Goal: Task Accomplishment & Management: Manage account settings

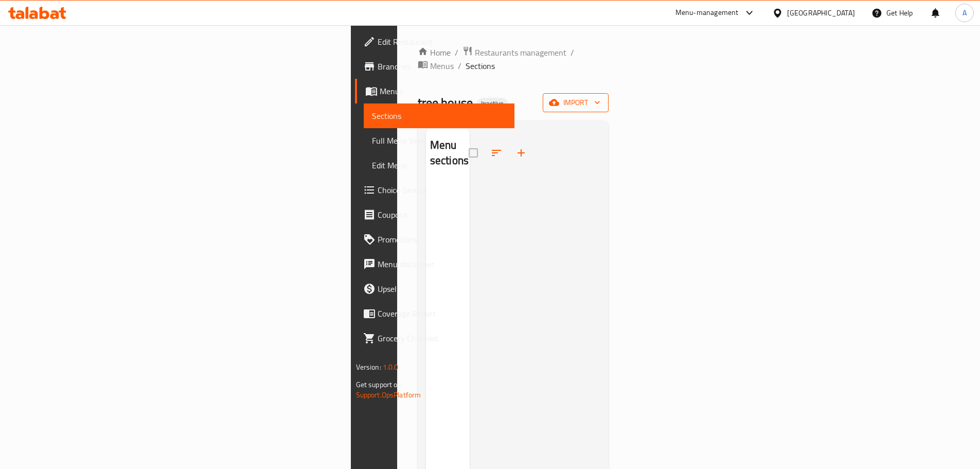
click at [600, 96] on span "import" at bounding box center [575, 102] width 49 height 13
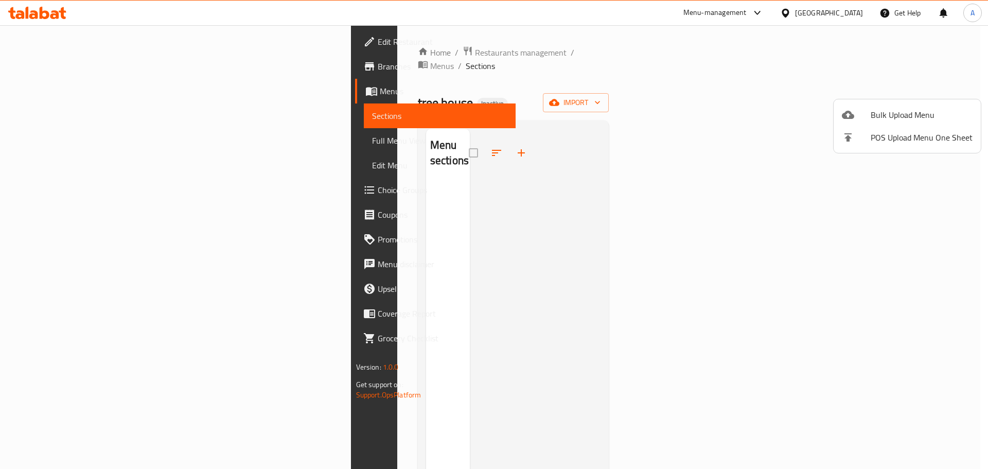
click at [884, 111] on span "Bulk Upload Menu" at bounding box center [922, 115] width 102 height 12
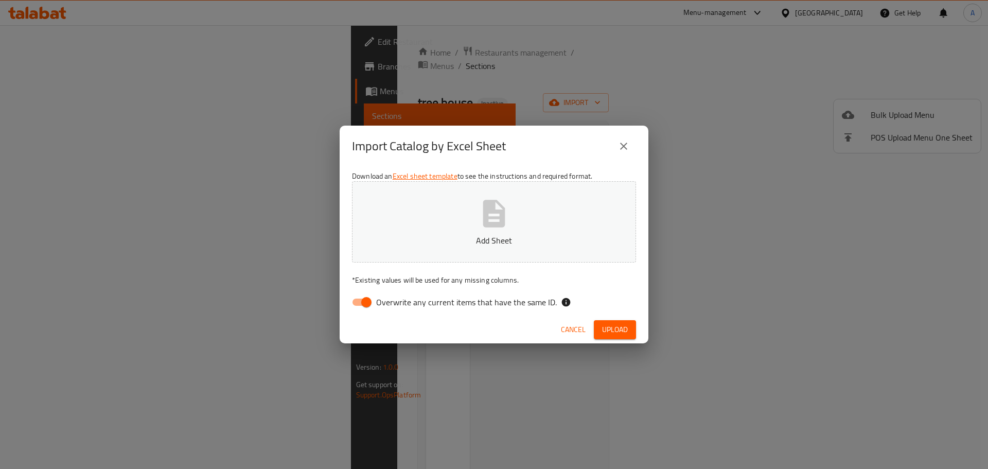
click at [758, 178] on div "Import Catalog by Excel Sheet Download an Excel sheet template to see the instr…" at bounding box center [494, 234] width 988 height 469
click at [626, 156] on button "close" at bounding box center [623, 146] width 25 height 25
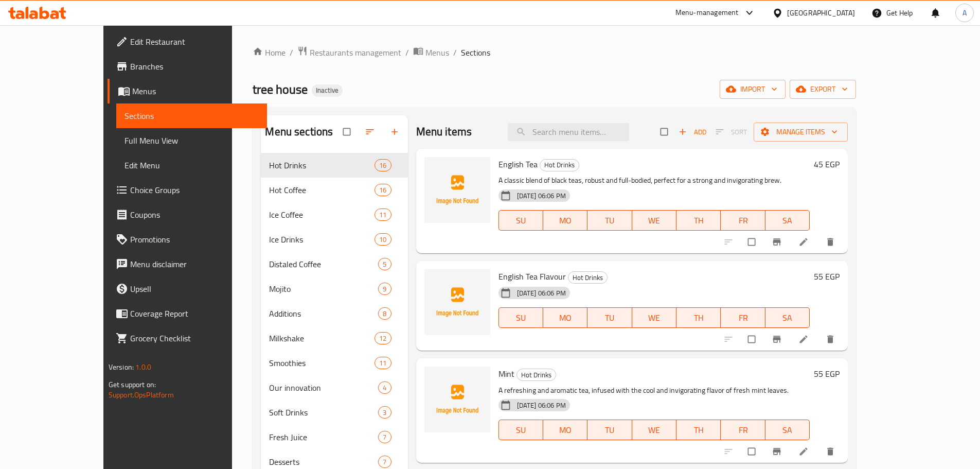
click at [125, 134] on span "Full Menu View" at bounding box center [192, 140] width 134 height 12
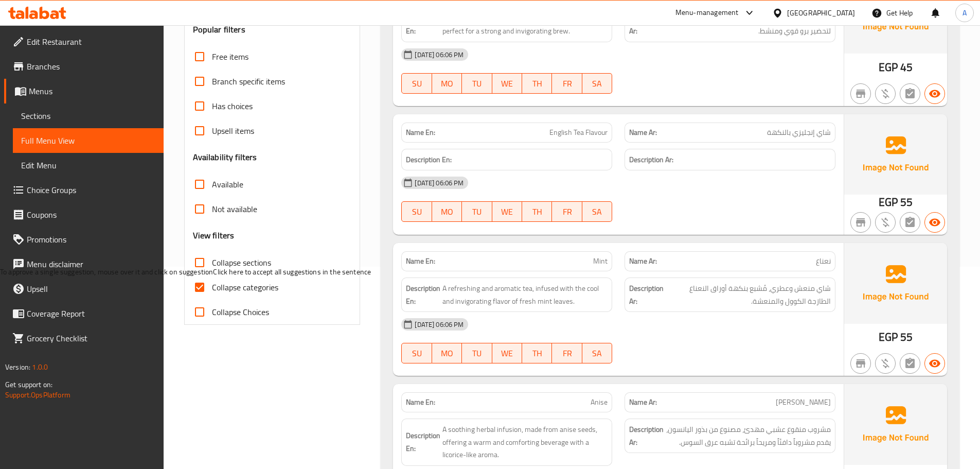
scroll to position [412, 0]
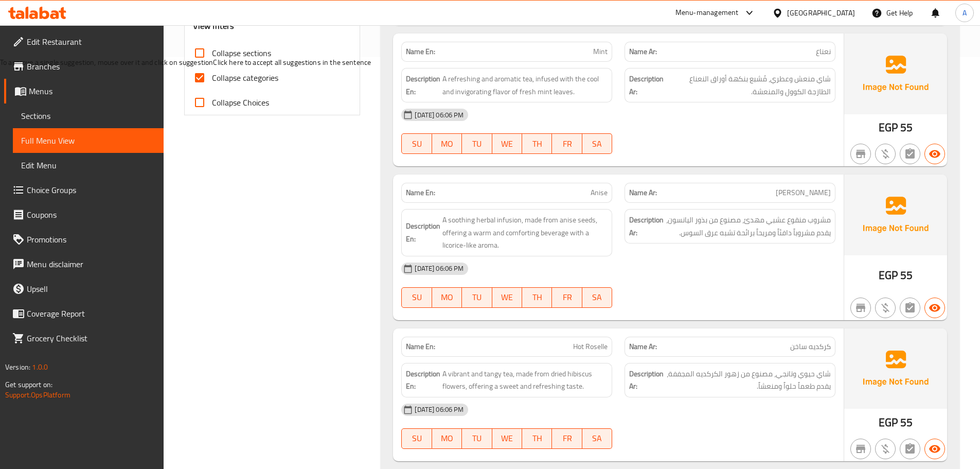
click at [274, 82] on span "Collapse categories" at bounding box center [245, 78] width 66 height 12
click at [212, 82] on input "Collapse categories" at bounding box center [199, 77] width 25 height 25
checkbox input "false"
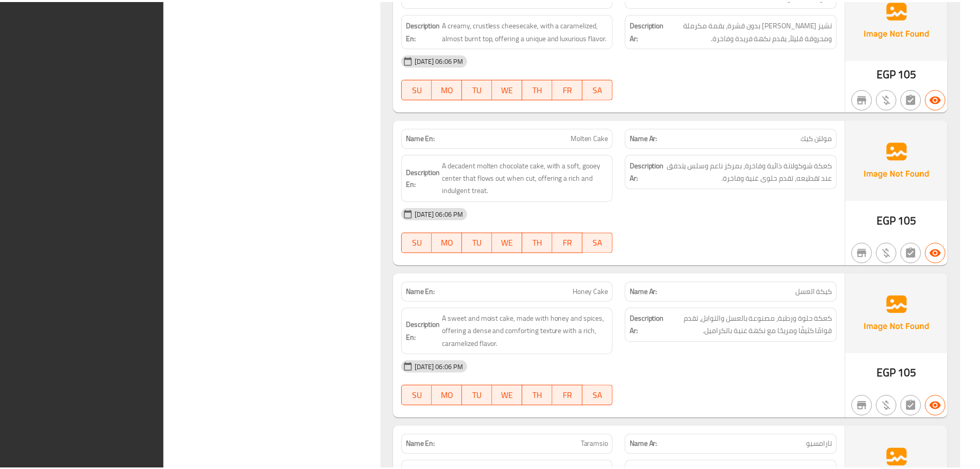
scroll to position [17993, 0]
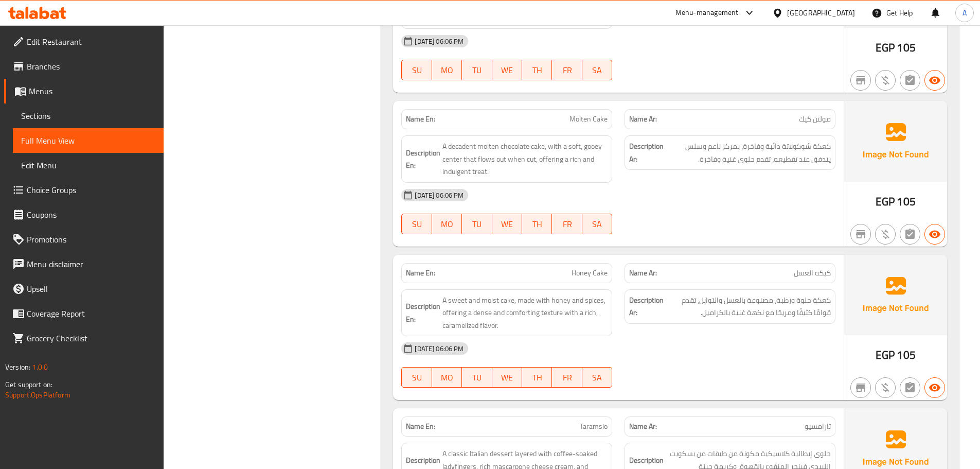
click at [57, 111] on span "Sections" at bounding box center [88, 116] width 134 height 12
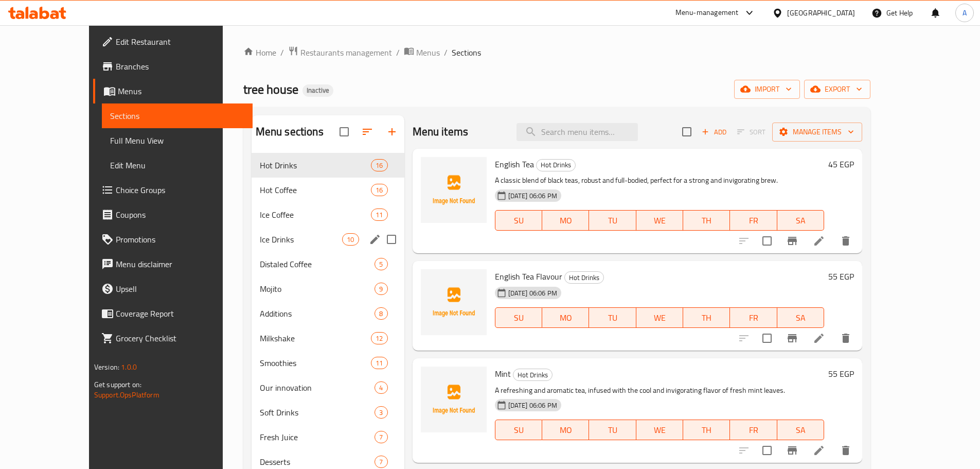
scroll to position [51, 0]
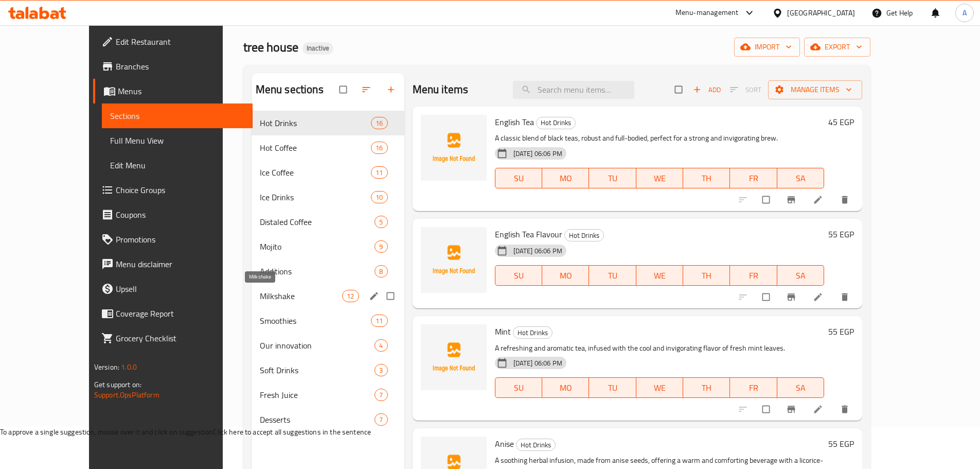
scroll to position [41, 0]
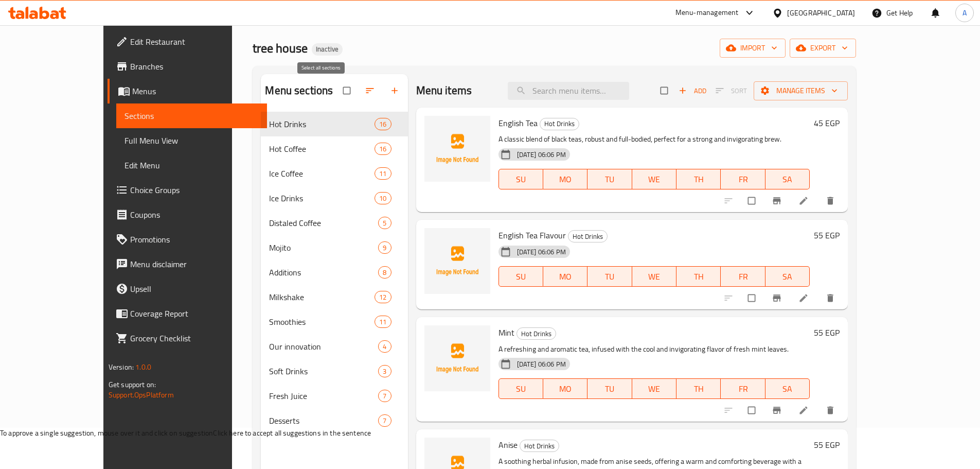
click at [337, 96] on input "checkbox" at bounding box center [348, 91] width 22 height 20
checkbox input "true"
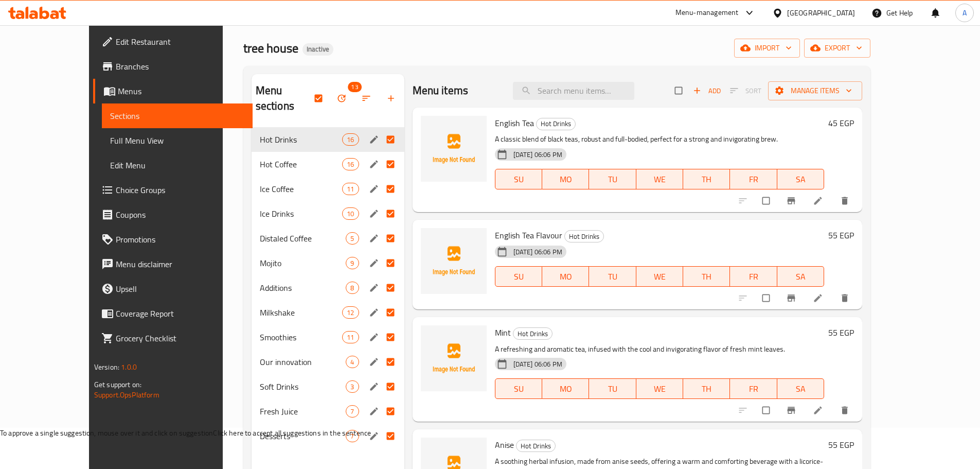
click at [524, 39] on div "tree house Inactive import export" at bounding box center [556, 48] width 627 height 19
click at [338, 95] on icon "button" at bounding box center [342, 99] width 8 height 8
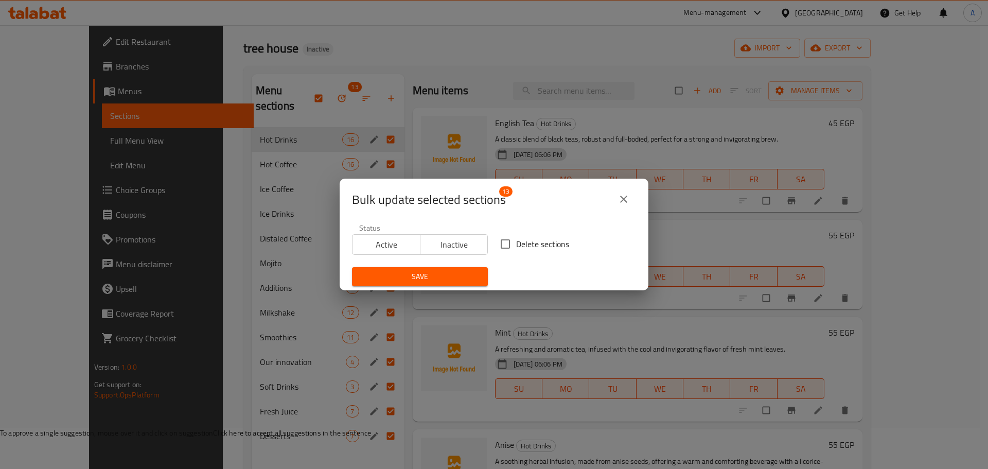
click at [502, 243] on input "Delete sections" at bounding box center [505, 244] width 22 height 22
checkbox input "true"
click at [456, 274] on span "Save" at bounding box center [419, 276] width 119 height 13
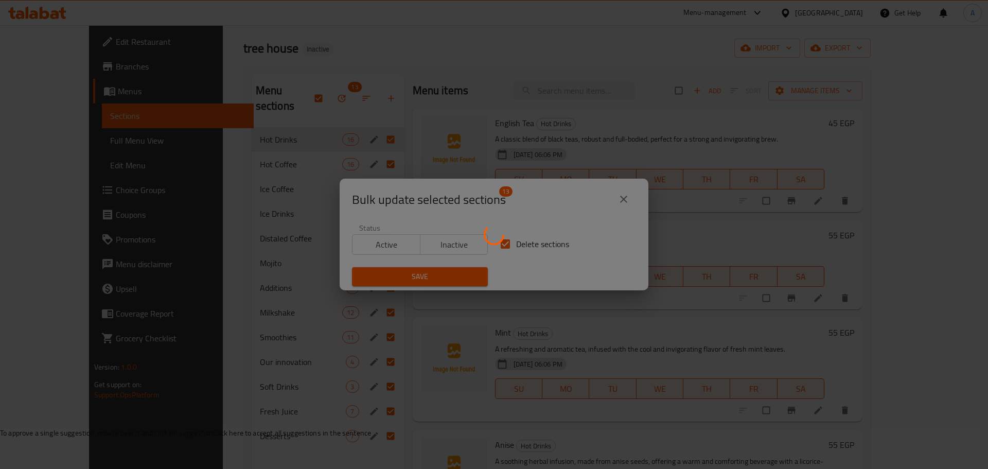
checkbox input "false"
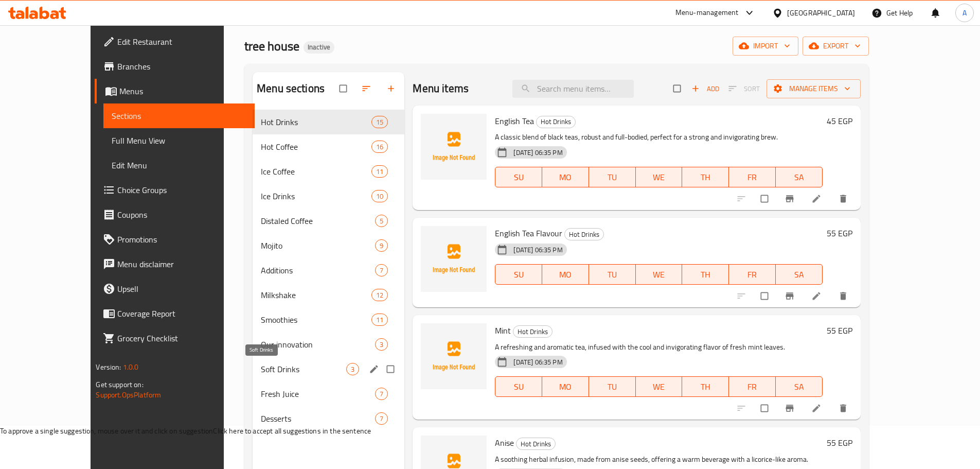
scroll to position [144, 0]
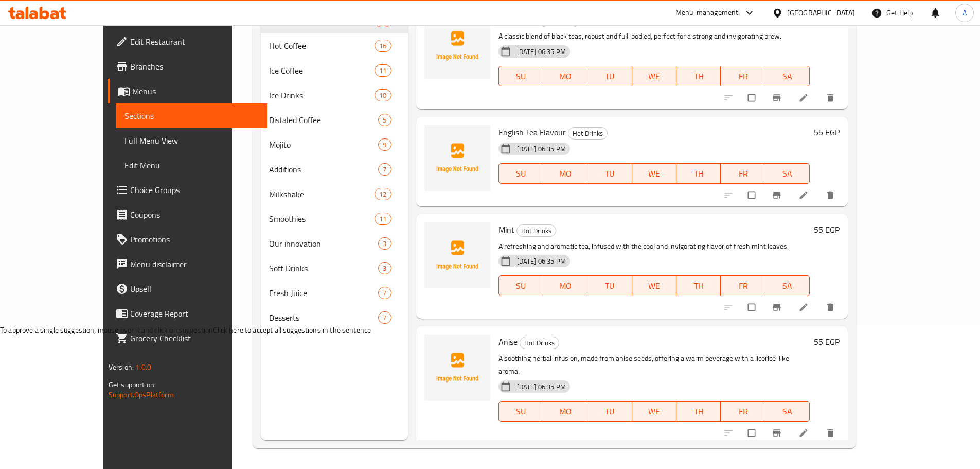
click at [125, 134] on span "Full Menu View" at bounding box center [192, 140] width 134 height 12
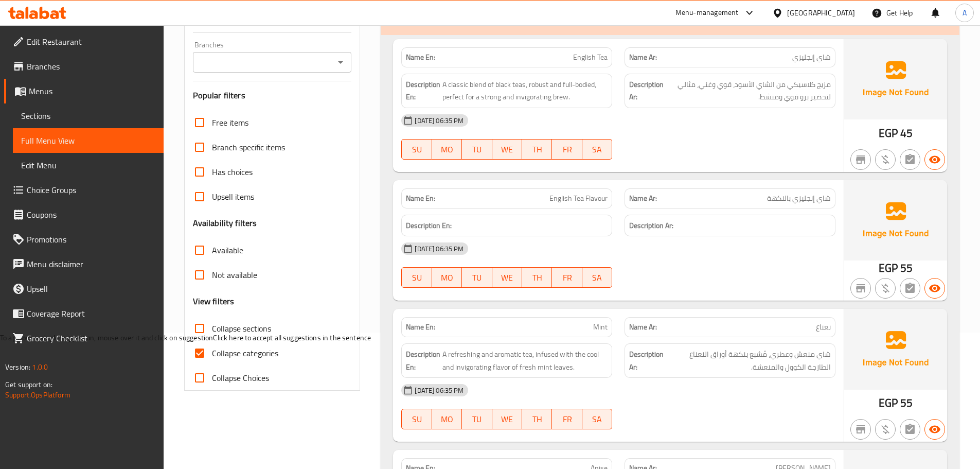
scroll to position [153, 0]
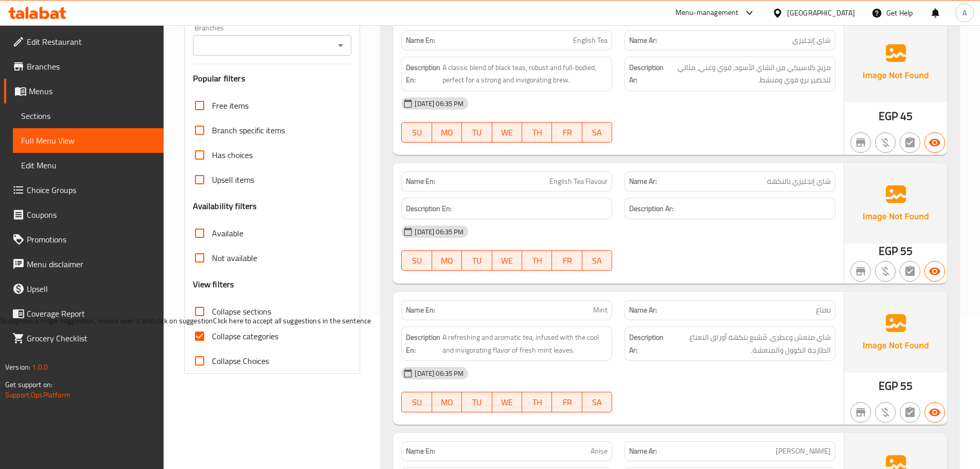
click at [256, 339] on span "Collapse categories" at bounding box center [245, 336] width 66 height 12
click at [212, 339] on input "Collapse categories" at bounding box center [199, 336] width 25 height 25
checkbox input "false"
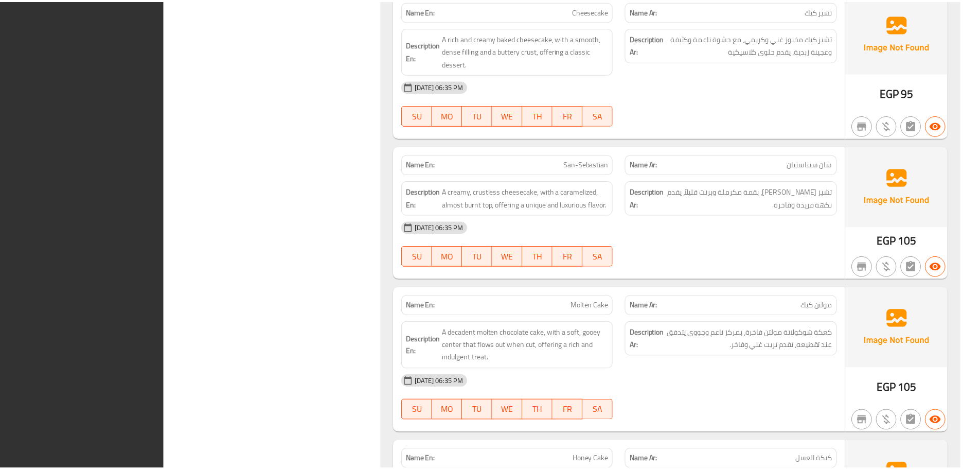
scroll to position [17796, 0]
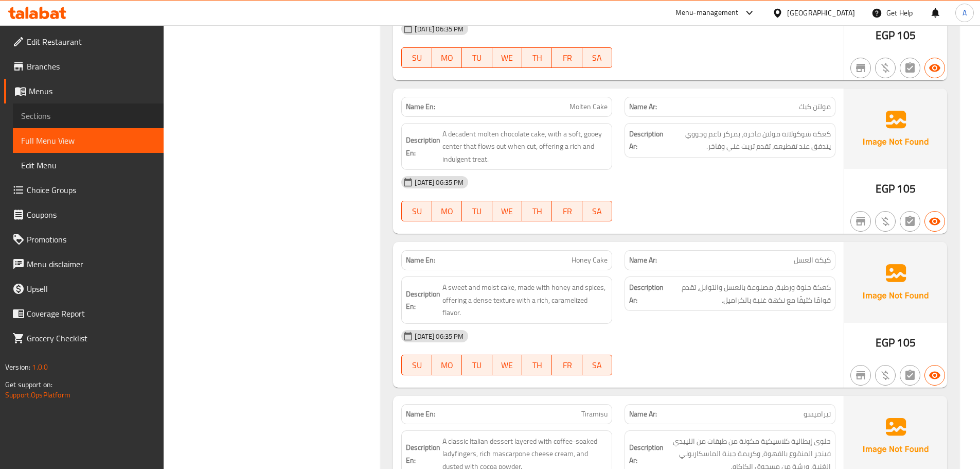
click at [28, 120] on span "Sections" at bounding box center [88, 116] width 134 height 12
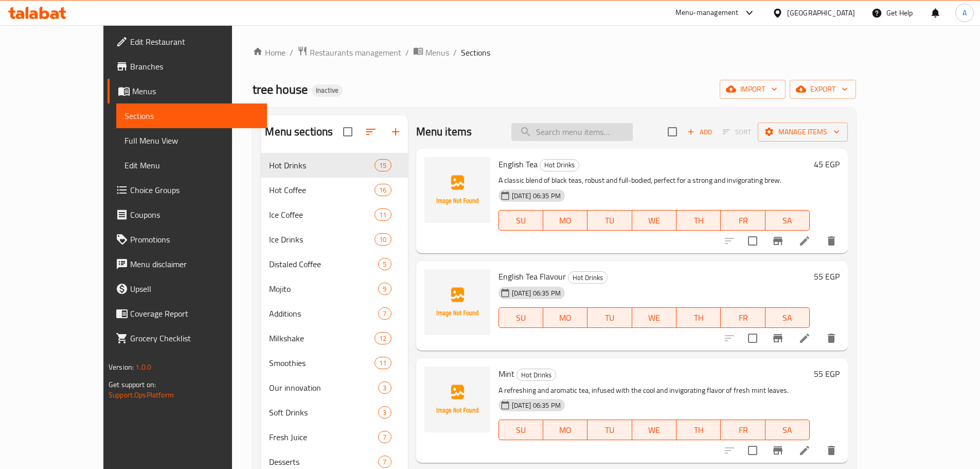
click at [596, 140] on input "search" at bounding box center [571, 132] width 121 height 18
paste input "exclusive"
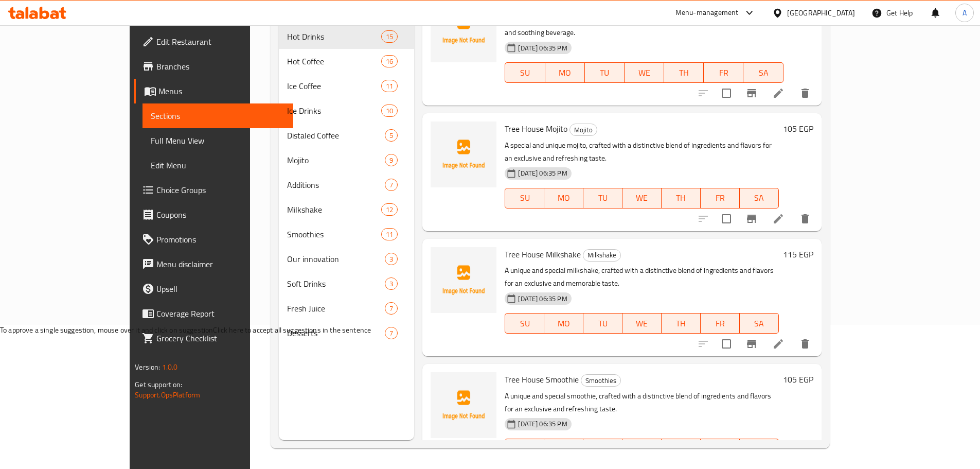
scroll to position [16, 0]
type input "exclusive"
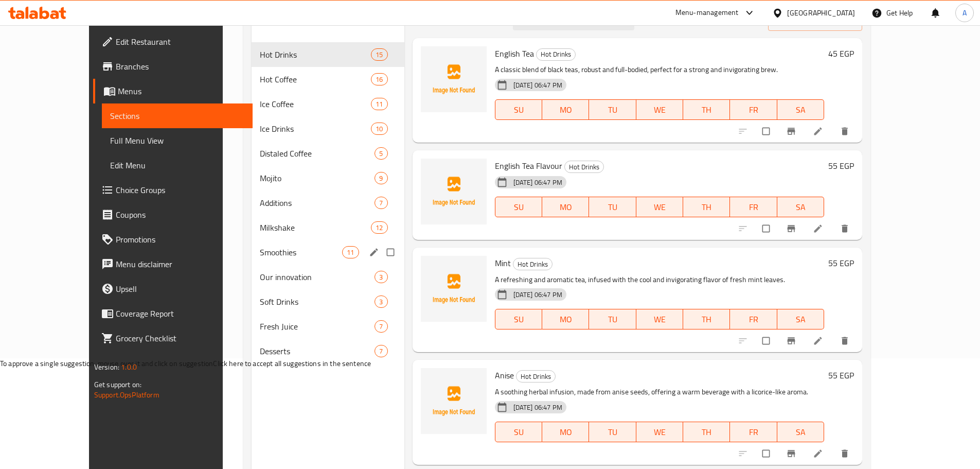
scroll to position [93, 0]
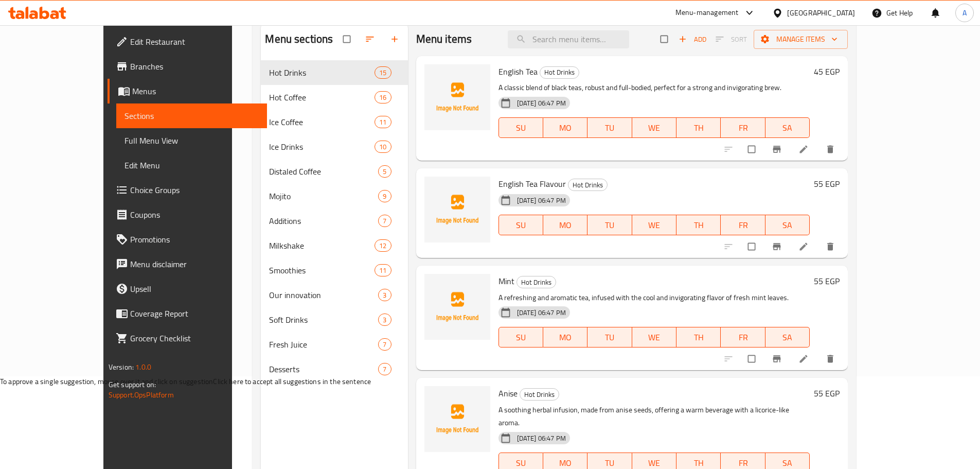
click at [337, 44] on input "checkbox" at bounding box center [348, 39] width 22 height 20
checkbox input "true"
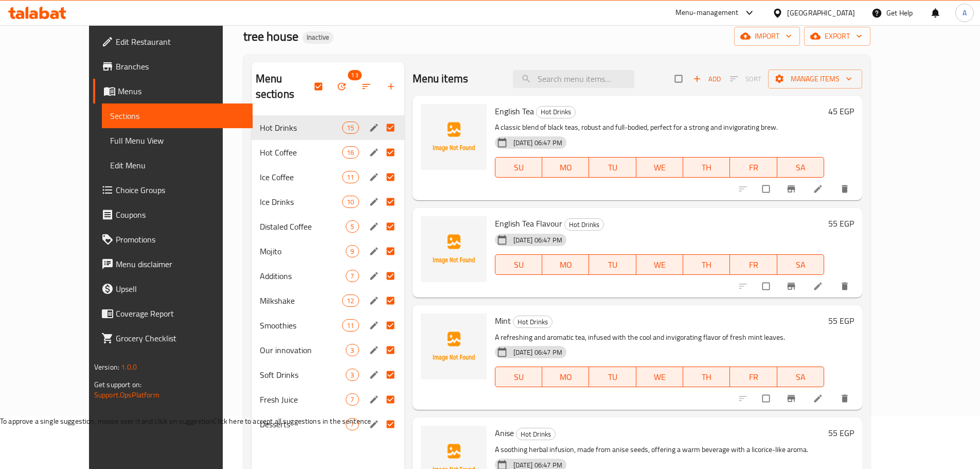
scroll to position [0, 0]
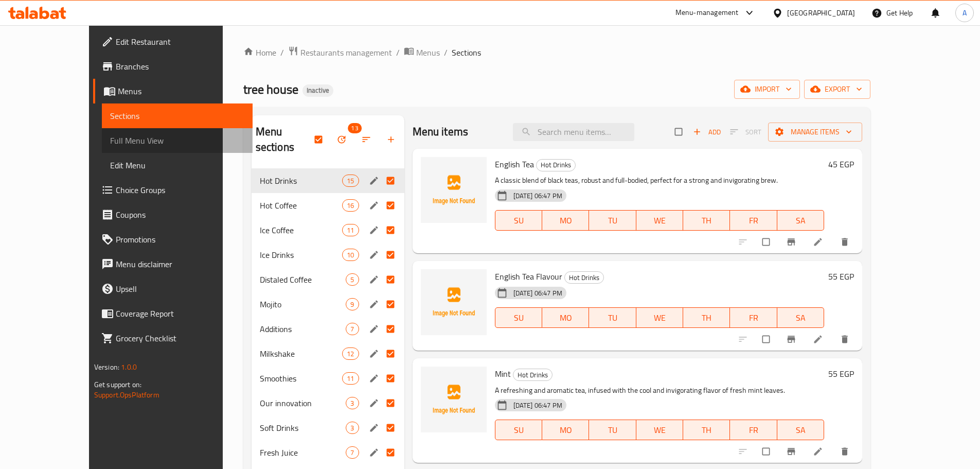
click at [110, 135] on span "Full Menu View" at bounding box center [177, 140] width 134 height 12
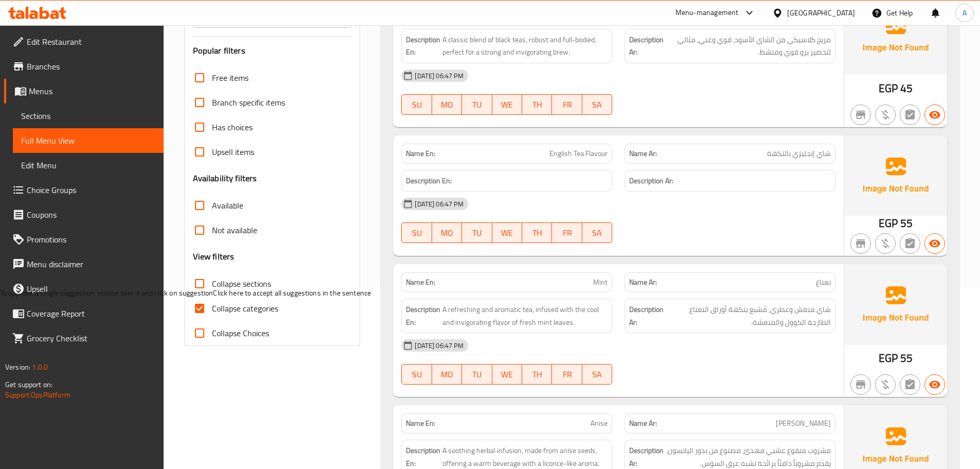
scroll to position [206, 0]
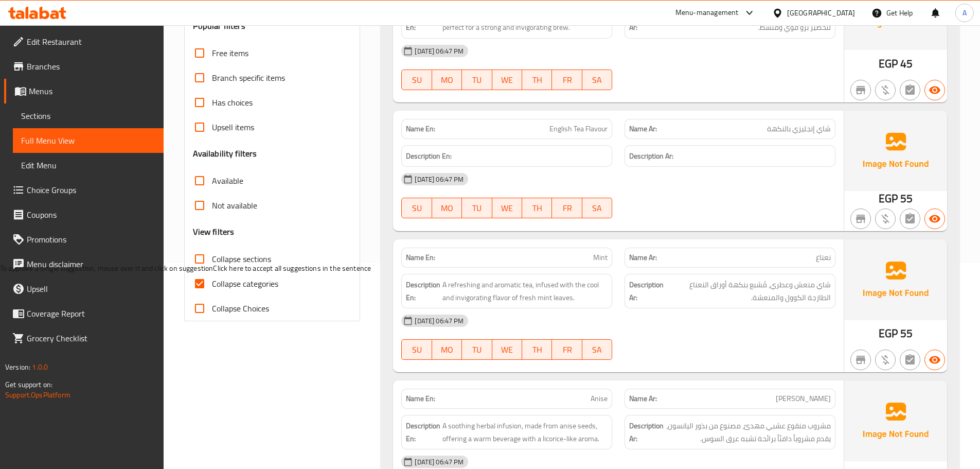
click at [219, 286] on span "Collapse categories" at bounding box center [245, 283] width 66 height 12
click at [212, 286] on input "Collapse categories" at bounding box center [199, 283] width 25 height 25
checkbox input "false"
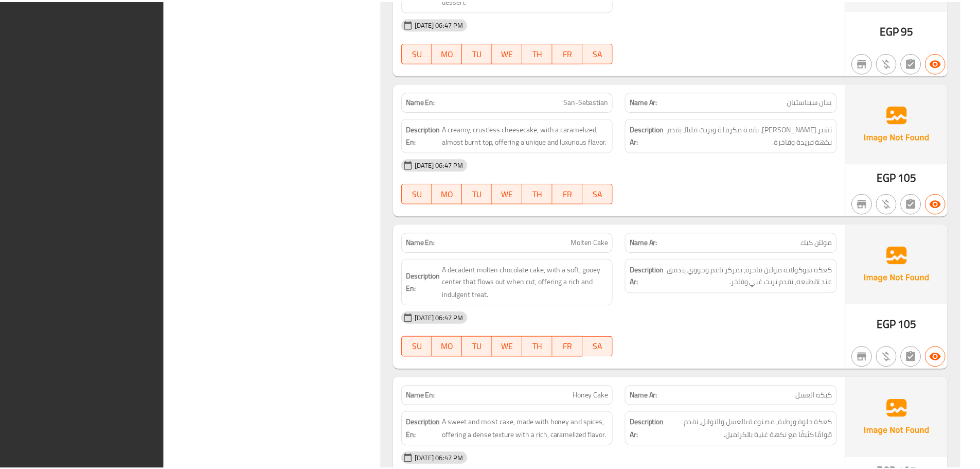
scroll to position [17732, 0]
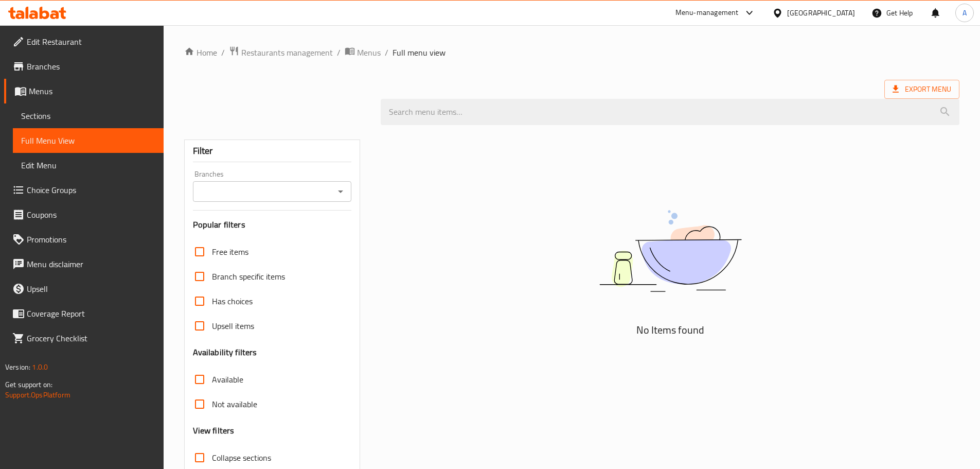
click at [171, 3] on div "Menu-management [GEOGRAPHIC_DATA] Get Help A" at bounding box center [490, 13] width 980 height 25
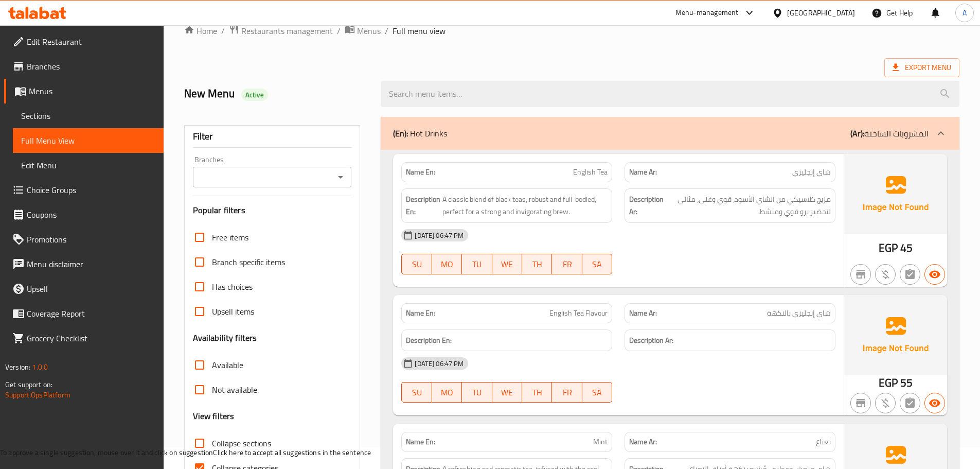
scroll to position [206, 0]
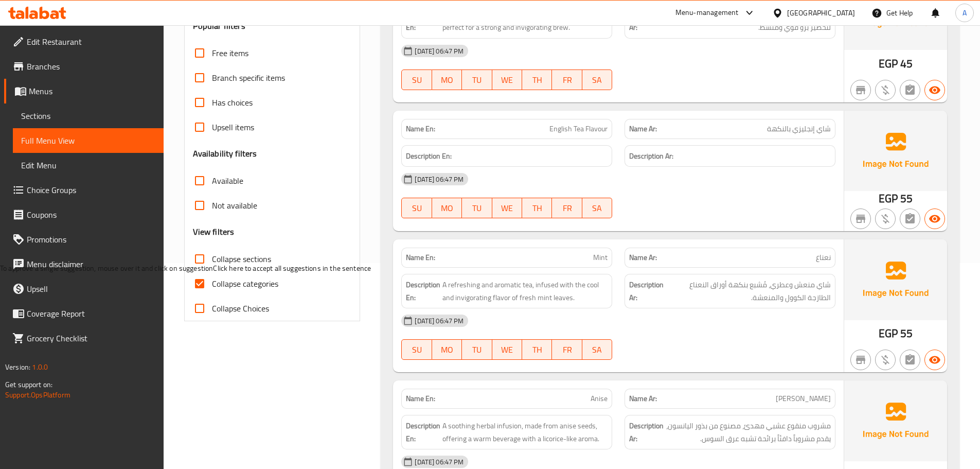
drag, startPoint x: 210, startPoint y: 285, endPoint x: 216, endPoint y: 257, distance: 28.9
click at [216, 257] on div "Free items Branch specific items Has choices Upsell items Availability filters …" at bounding box center [272, 181] width 159 height 280
click at [216, 257] on span "Collapse sections" at bounding box center [241, 259] width 59 height 12
click at [212, 257] on input "Collapse sections" at bounding box center [199, 258] width 25 height 25
checkbox input "true"
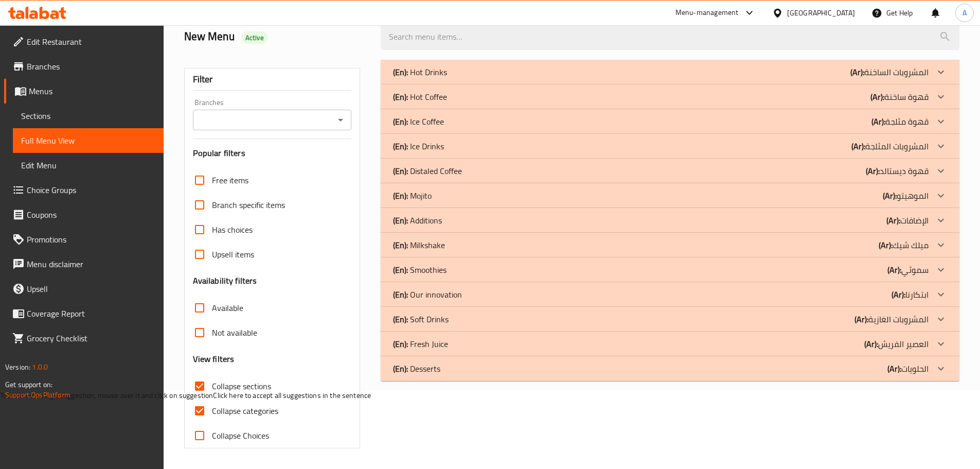
click at [198, 398] on input "Collapse categories" at bounding box center [199, 410] width 25 height 25
checkbox input "false"
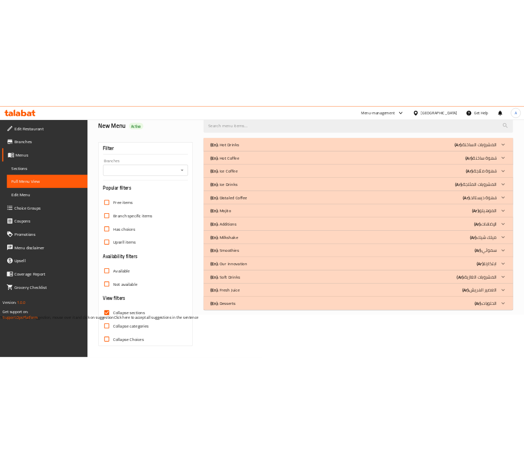
scroll to position [79, 0]
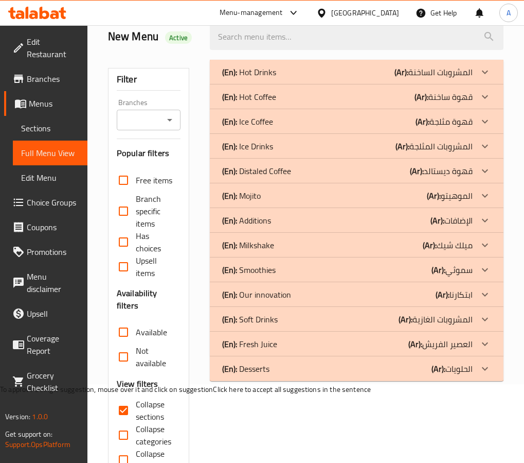
click at [414, 75] on p "(Ar): المشروبات الساخنة" at bounding box center [434, 72] width 78 height 12
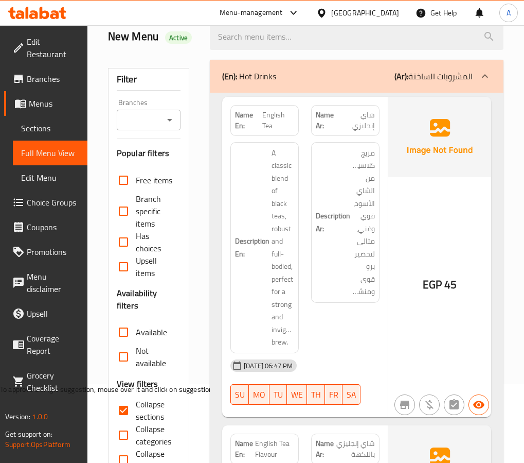
click at [423, 220] on div "EGP 45" at bounding box center [439, 257] width 103 height 320
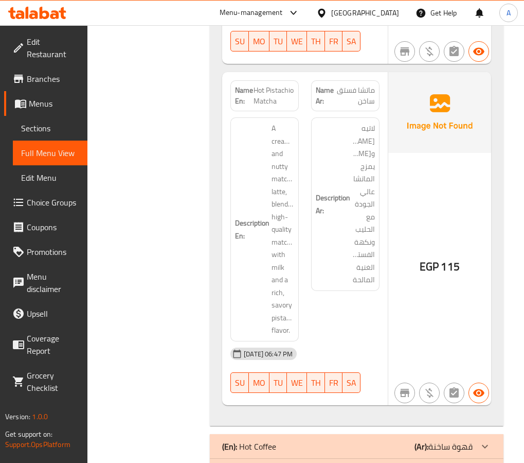
scroll to position [4297, 0]
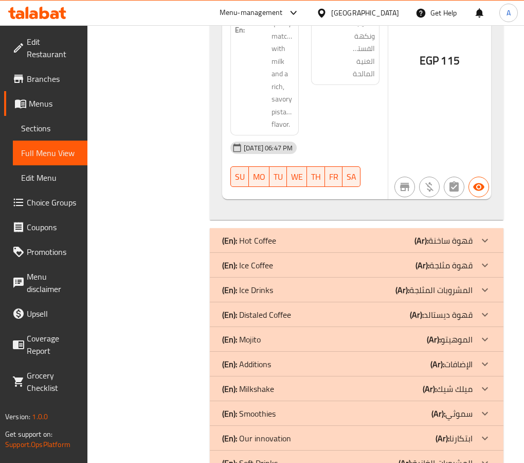
click at [441, 234] on p "(Ar): قهوة ساخنة" at bounding box center [444, 240] width 58 height 12
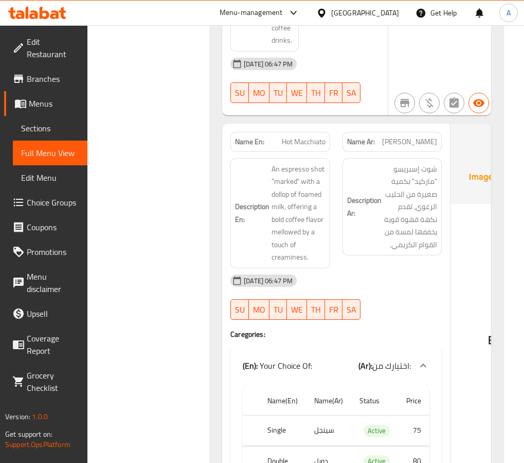
scroll to position [5275, 0]
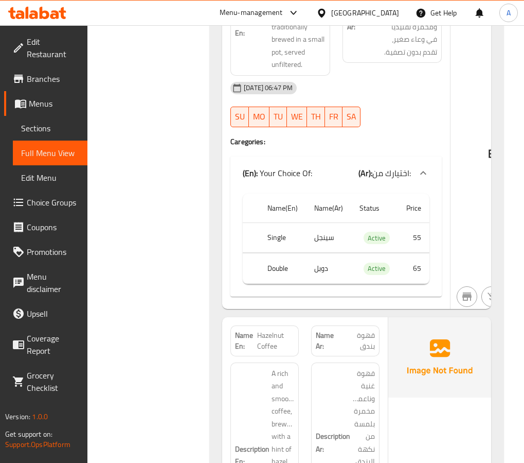
click at [458, 224] on div "EGP 0" at bounding box center [502, 125] width 103 height 365
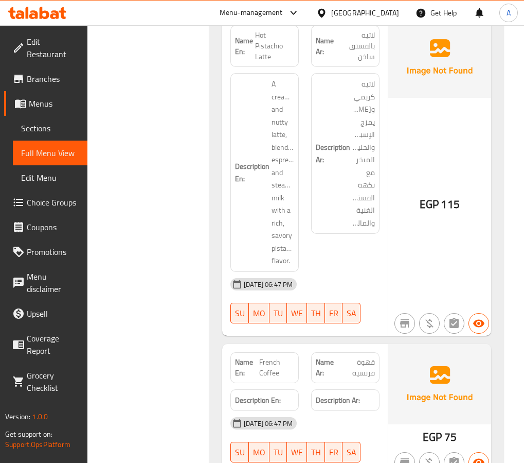
scroll to position [9648, 0]
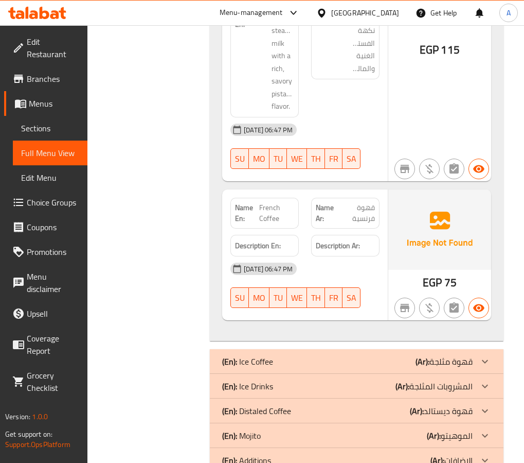
click at [493, 349] on div at bounding box center [485, 361] width 25 height 25
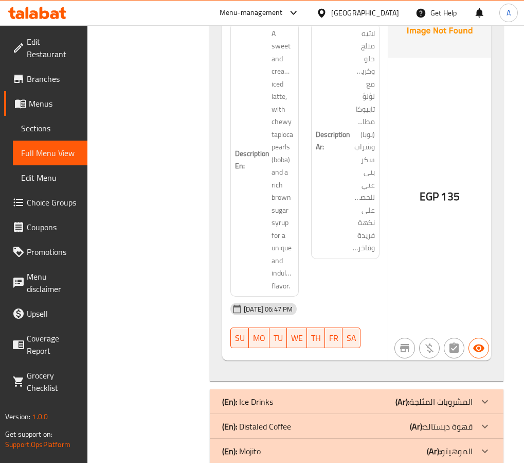
scroll to position [13455, 0]
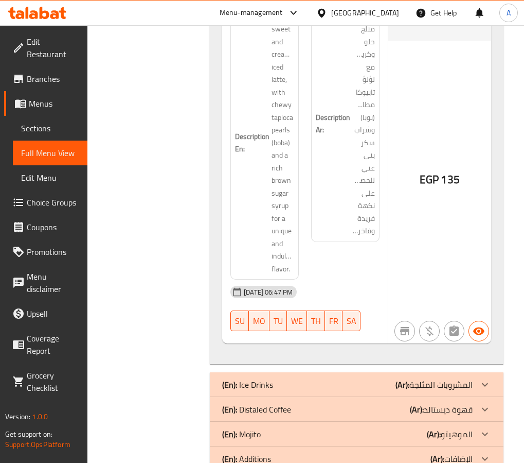
click at [380, 279] on div "[DATE] 06:47 PM" at bounding box center [305, 291] width 162 height 25
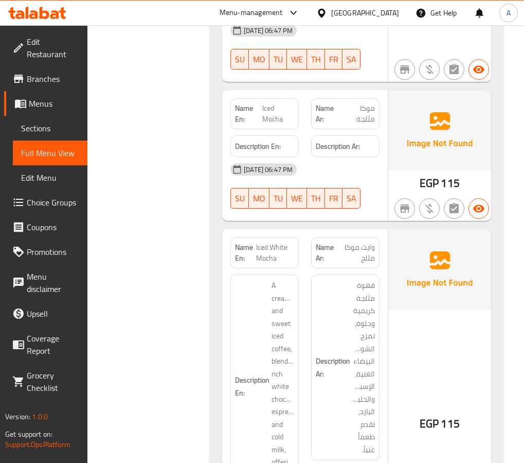
scroll to position [10883, 0]
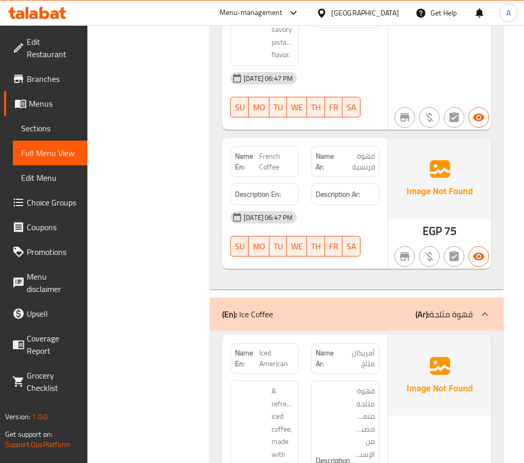
scroll to position [9751, 0]
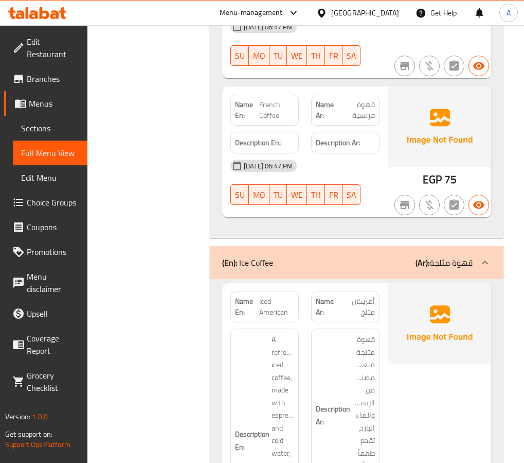
click at [233, 246] on div "(En): Ice Coffee (Ar): قهوة مثلجة" at bounding box center [357, 262] width 294 height 33
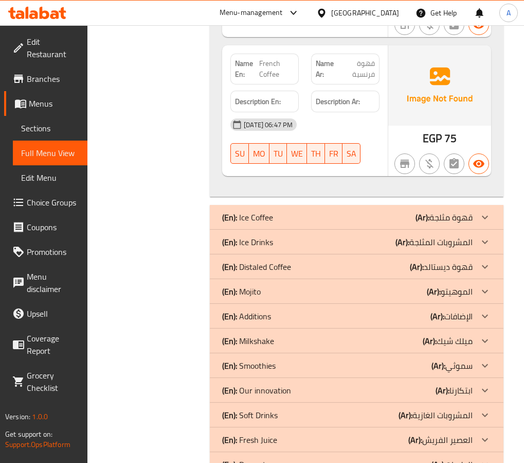
scroll to position [9778, 0]
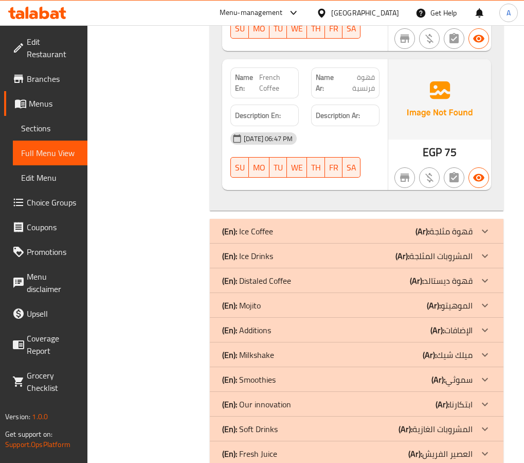
click at [425, 250] on p "(Ar): المشروبات المثلجة" at bounding box center [434, 256] width 77 height 12
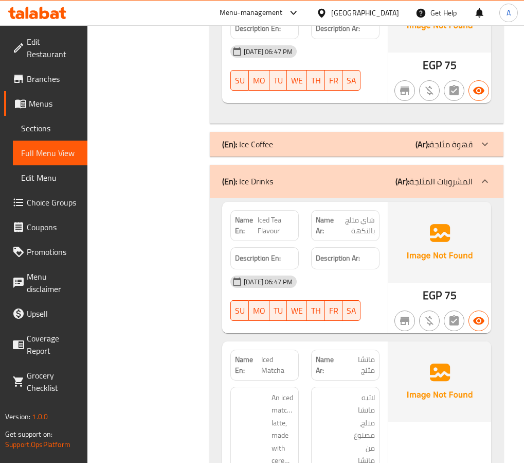
scroll to position [9933, 0]
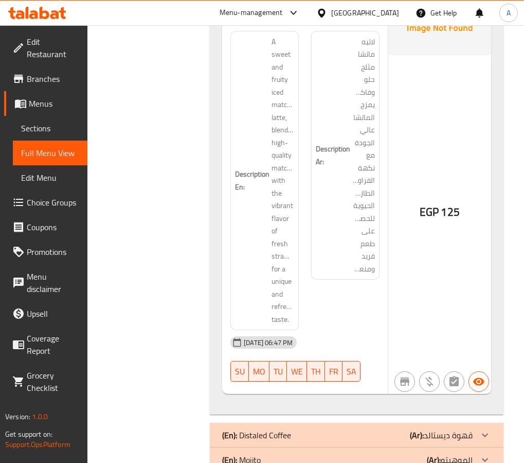
scroll to position [13188, 0]
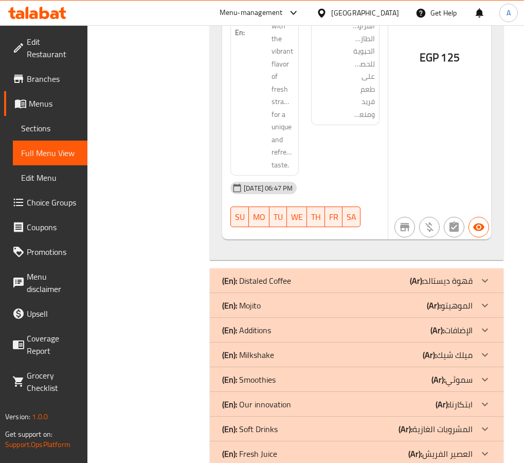
click at [473, 268] on div "(En): Distaled Coffee (Ar): قهوة ديستالد" at bounding box center [357, 280] width 294 height 25
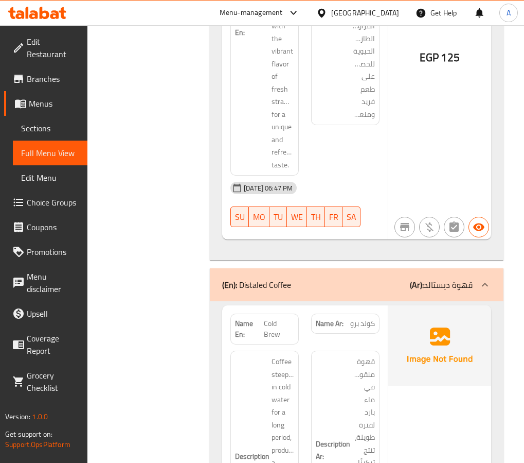
drag, startPoint x: 153, startPoint y: 236, endPoint x: 172, endPoint y: 229, distance: 20.7
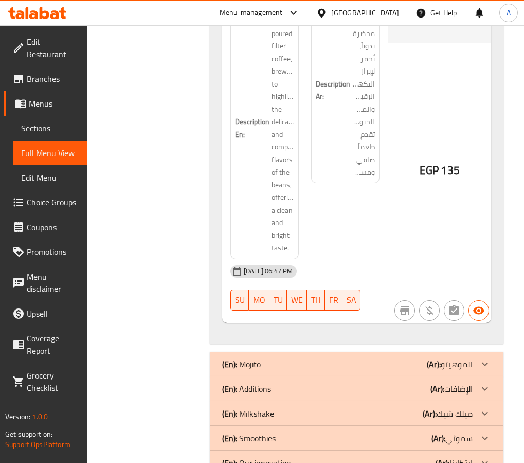
scroll to position [14732, 0]
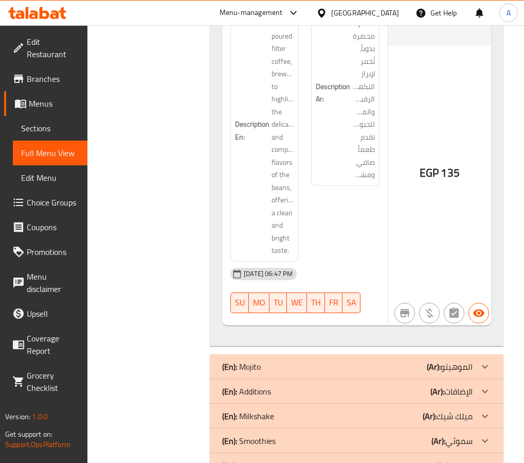
drag, startPoint x: 432, startPoint y: 322, endPoint x: 432, endPoint y: 309, distance: 12.3
click at [432, 359] on b "(Ar):" at bounding box center [434, 366] width 14 height 15
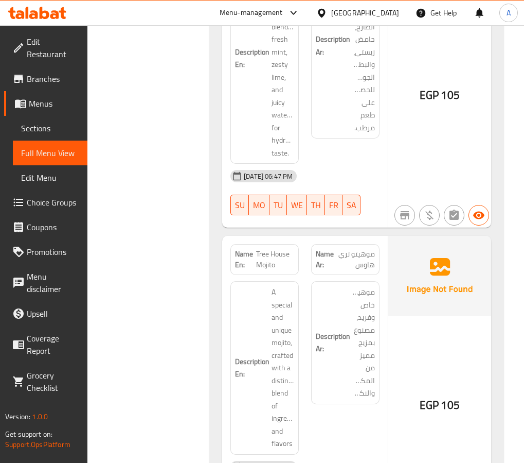
scroll to position [17819, 0]
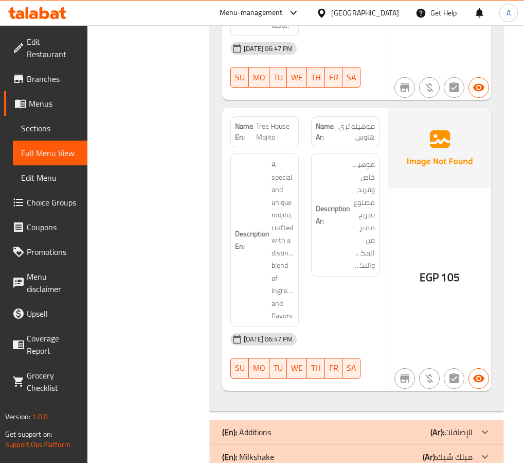
drag, startPoint x: 469, startPoint y: 380, endPoint x: 463, endPoint y: 357, distance: 24.1
click at [470, 425] on p "(Ar): الإضافات" at bounding box center [452, 431] width 42 height 12
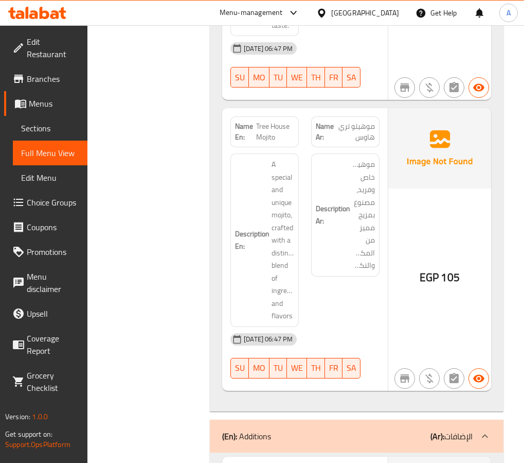
scroll to position [18024, 0]
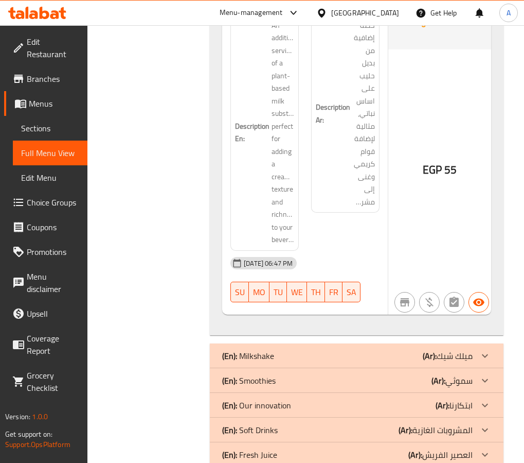
scroll to position [19832, 0]
click at [428, 169] on div "EGP 55" at bounding box center [439, 141] width 103 height 345
click at [474, 343] on div at bounding box center [485, 355] width 25 height 25
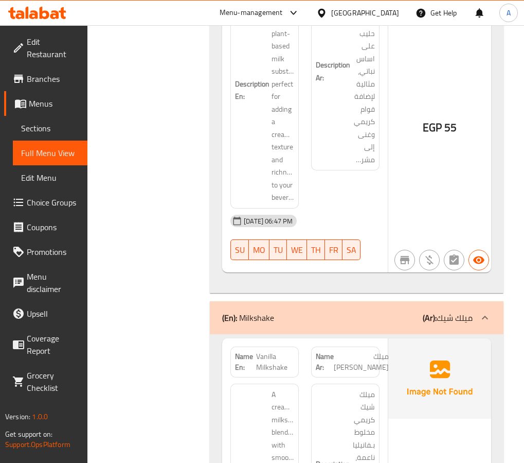
scroll to position [20038, 0]
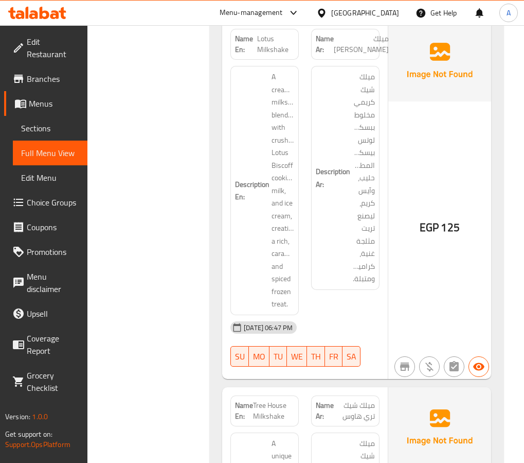
scroll to position [23867, 0]
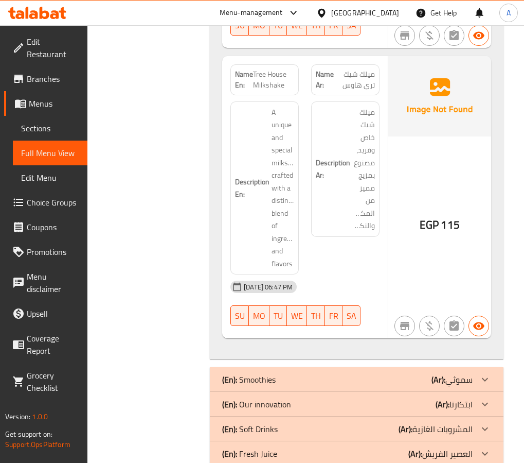
click at [453, 373] on p "(Ar): سموثي" at bounding box center [452, 379] width 41 height 12
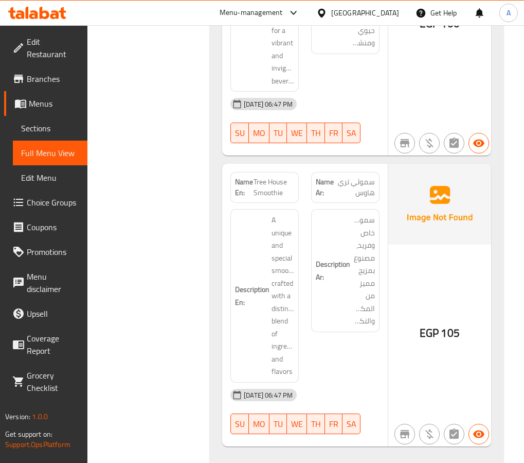
scroll to position [27397, 0]
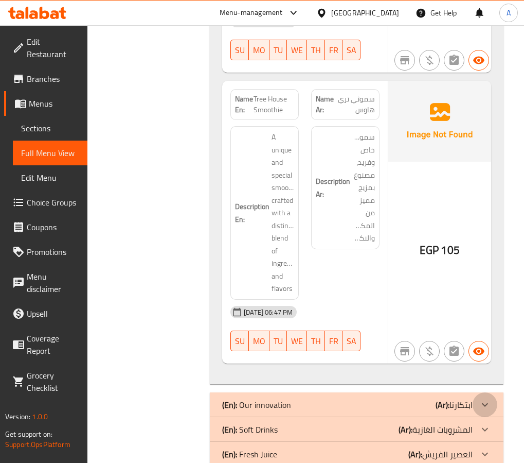
click at [475, 392] on div at bounding box center [485, 404] width 25 height 25
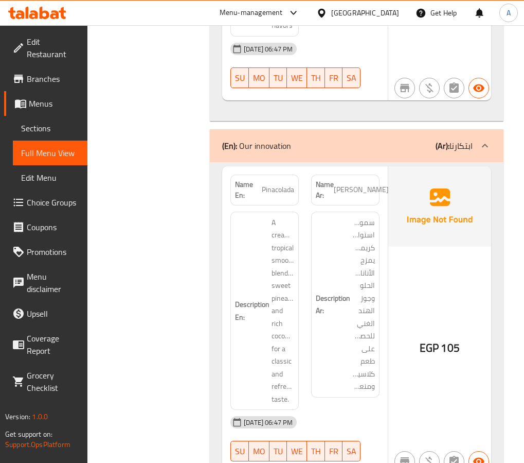
scroll to position [27654, 0]
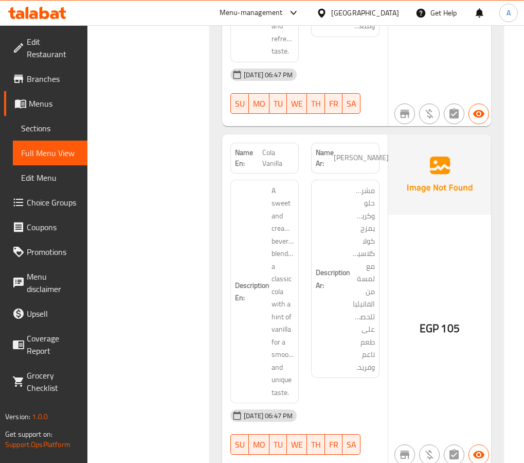
scroll to position [28453, 0]
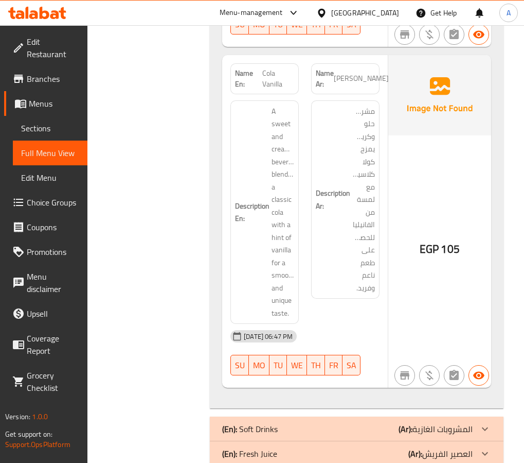
click at [443, 422] on p "(Ar): المشروبات الغازية" at bounding box center [436, 428] width 74 height 12
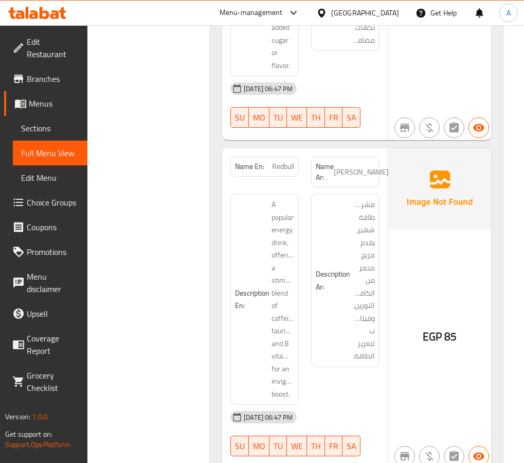
scroll to position [29323, 0]
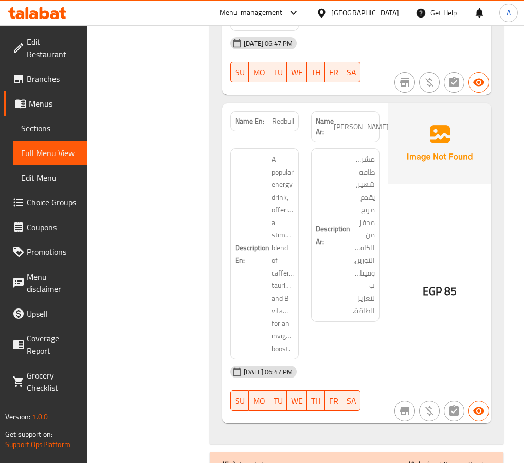
click at [430, 458] on p "(Ar): العصير الفريش" at bounding box center [441, 464] width 64 height 12
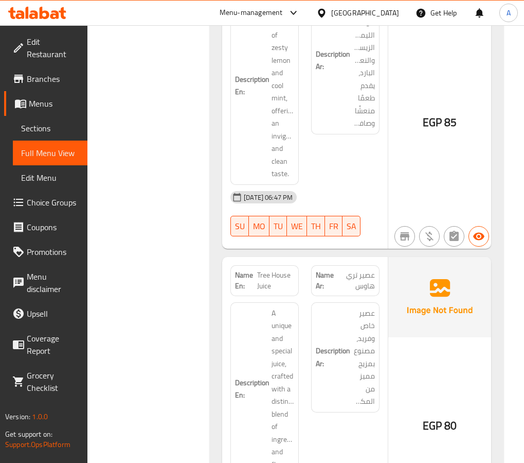
scroll to position [31212, 0]
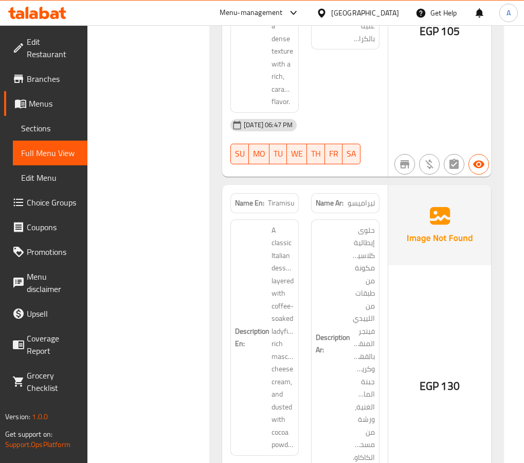
scroll to position [33350, 0]
